Goal: Task Accomplishment & Management: Use online tool/utility

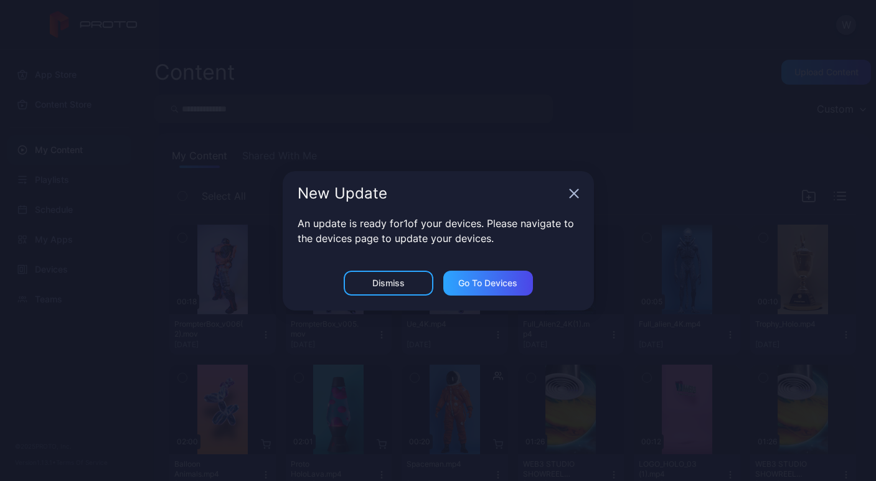
click at [569, 189] on icon "button" at bounding box center [574, 194] width 10 height 10
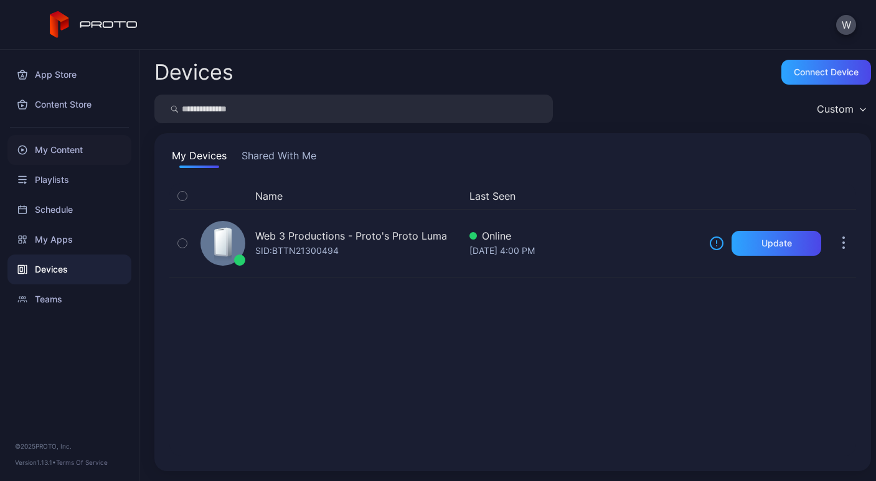
click at [67, 149] on div "My Content" at bounding box center [69, 150] width 124 height 30
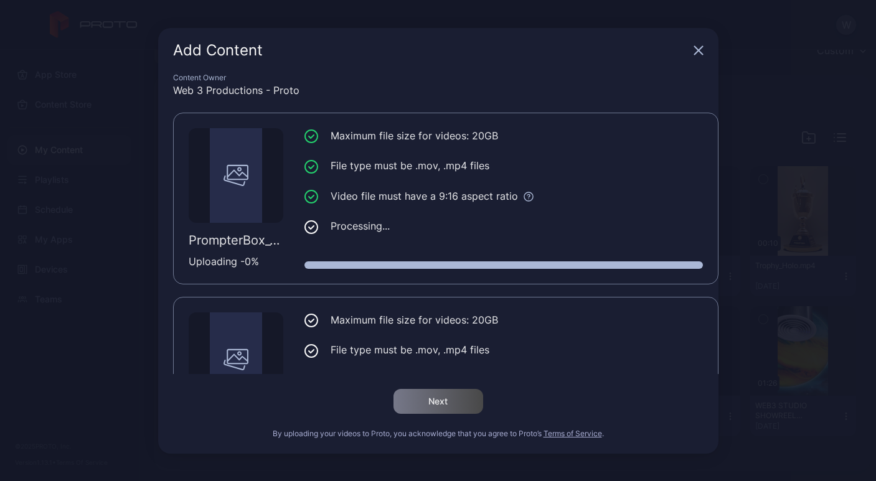
scroll to position [95, 0]
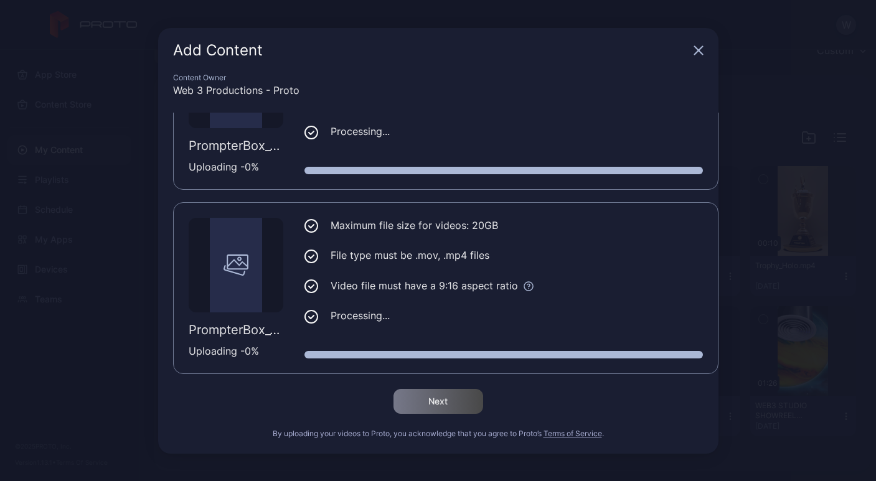
click at [697, 48] on icon "button" at bounding box center [698, 50] width 8 height 8
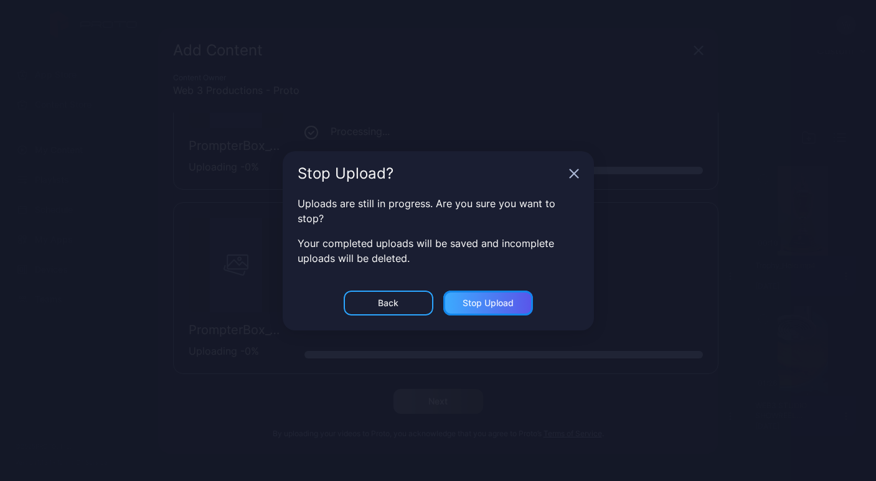
click at [502, 301] on div "Stop Upload" at bounding box center [488, 303] width 51 height 10
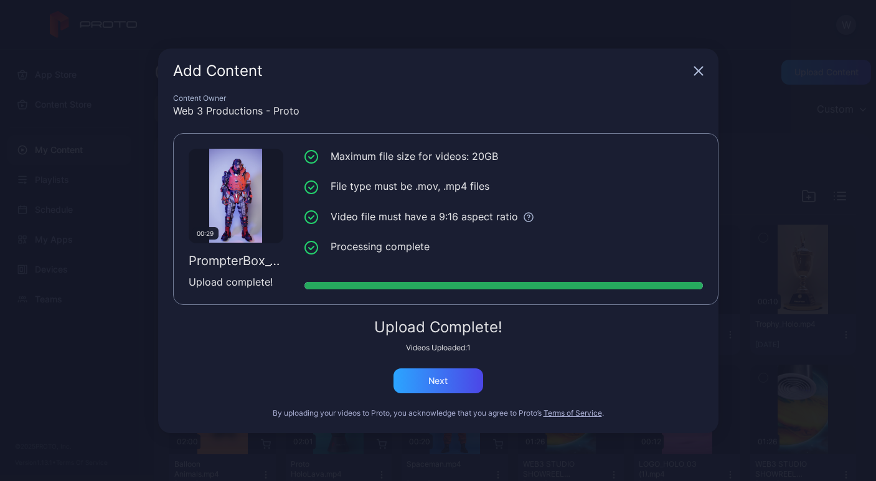
click at [69, 26] on div "Add Content Content Owner Web 3 Productions - Proto 00:29 PrompterBox_v007(1).m…" at bounding box center [438, 240] width 876 height 481
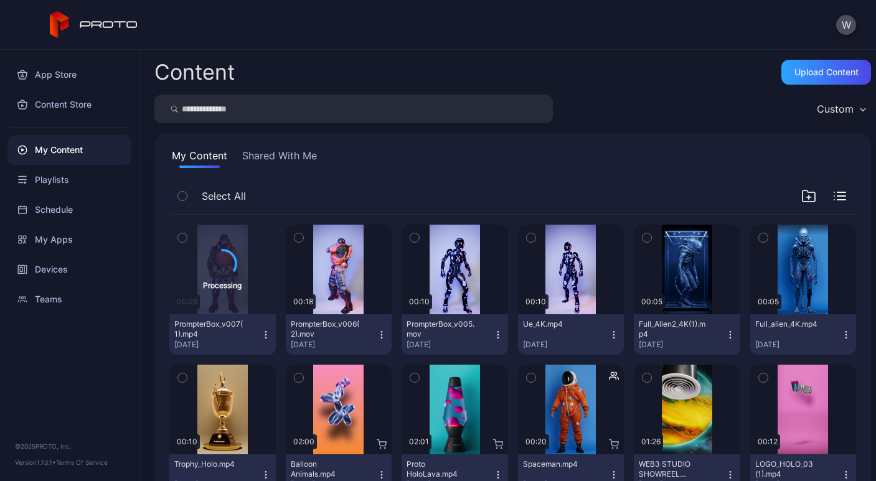
click at [87, 393] on div "App Store Content Store My Content Playlists Schedule My Apps Devices Teams © 2…" at bounding box center [69, 265] width 139 height 431
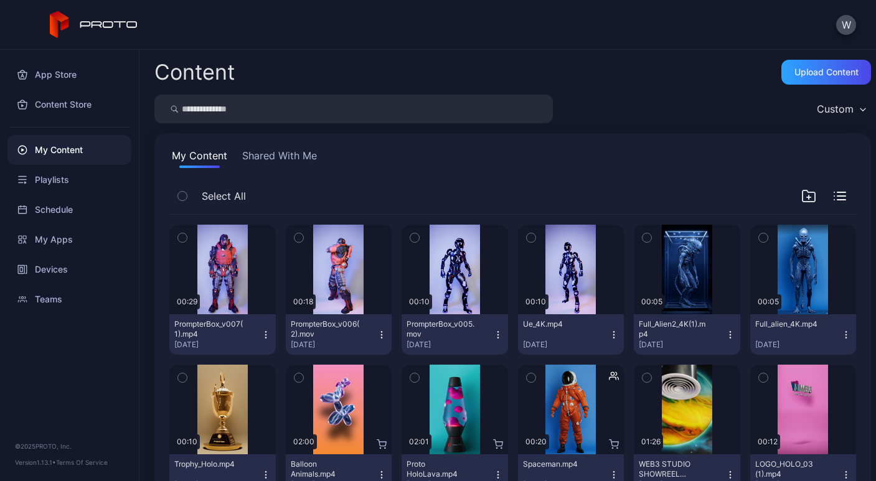
click at [261, 332] on icon "button" at bounding box center [266, 335] width 10 height 10
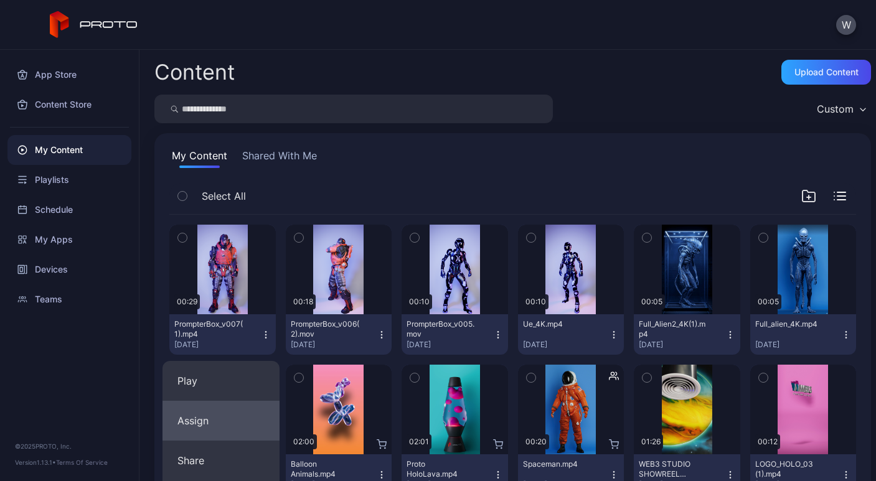
click at [228, 420] on button "Assign" at bounding box center [220, 421] width 117 height 40
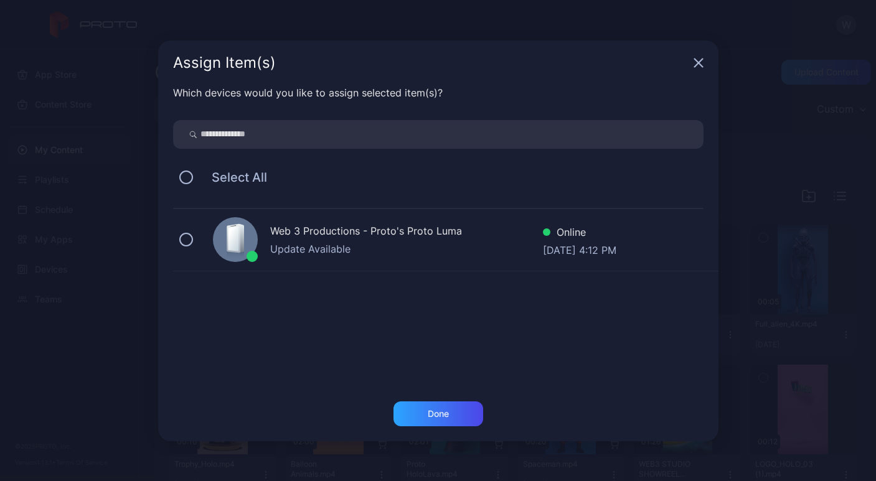
drag, startPoint x: 189, startPoint y: 235, endPoint x: 205, endPoint y: 245, distance: 18.7
click at [189, 236] on button at bounding box center [186, 240] width 14 height 14
click at [442, 421] on div "Done" at bounding box center [438, 414] width 90 height 25
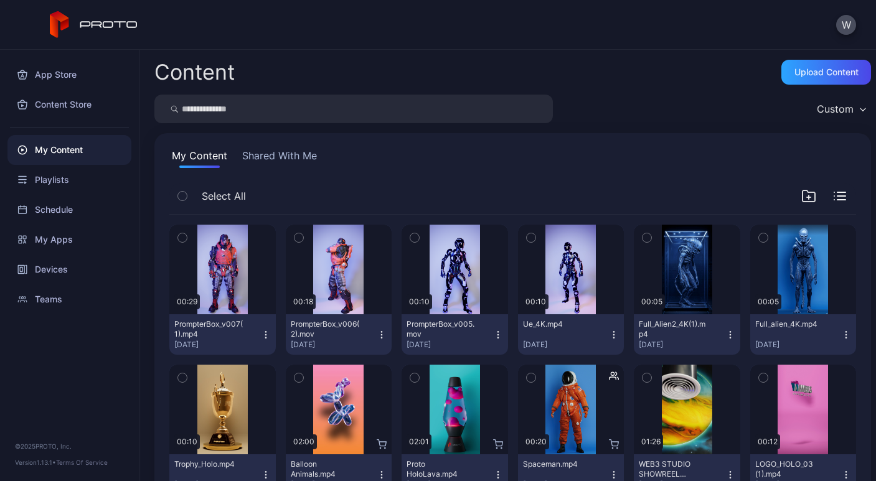
click at [133, 354] on div "App Store Content Store My Content Playlists Schedule My Apps Devices Teams © 2…" at bounding box center [69, 265] width 139 height 431
